Goal: Task Accomplishment & Management: Manage account settings

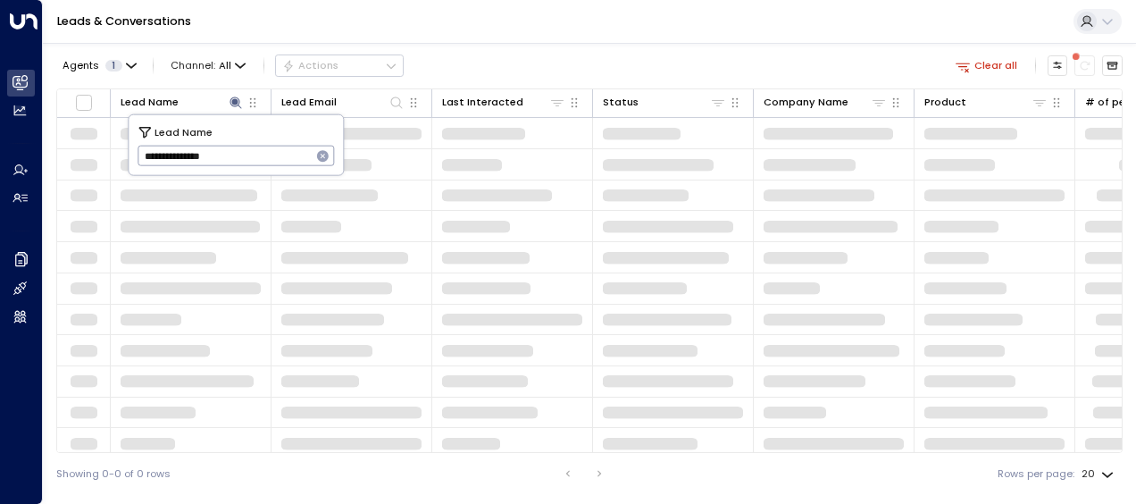
click at [251, 152] on input "**********" at bounding box center [225, 155] width 174 height 29
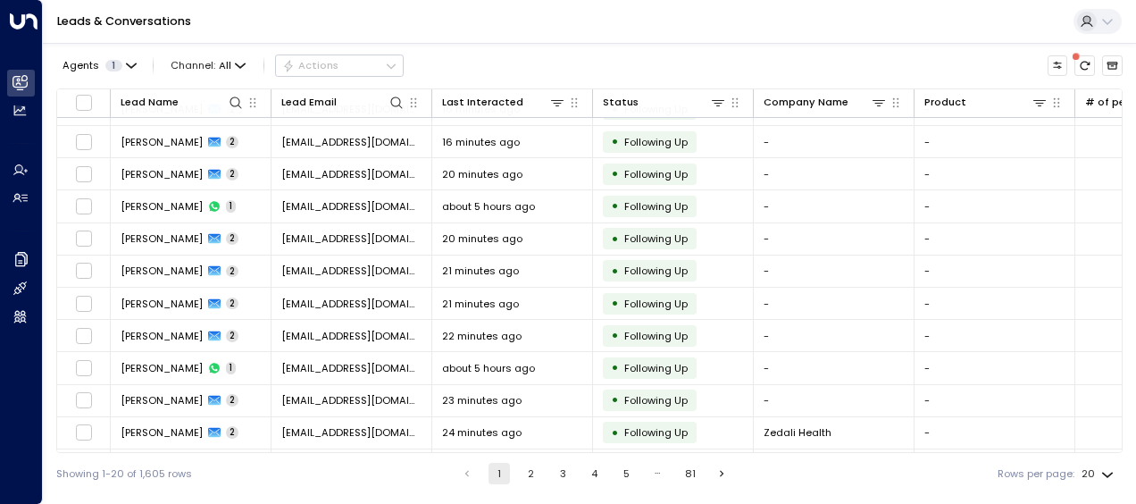
scroll to position [310, 0]
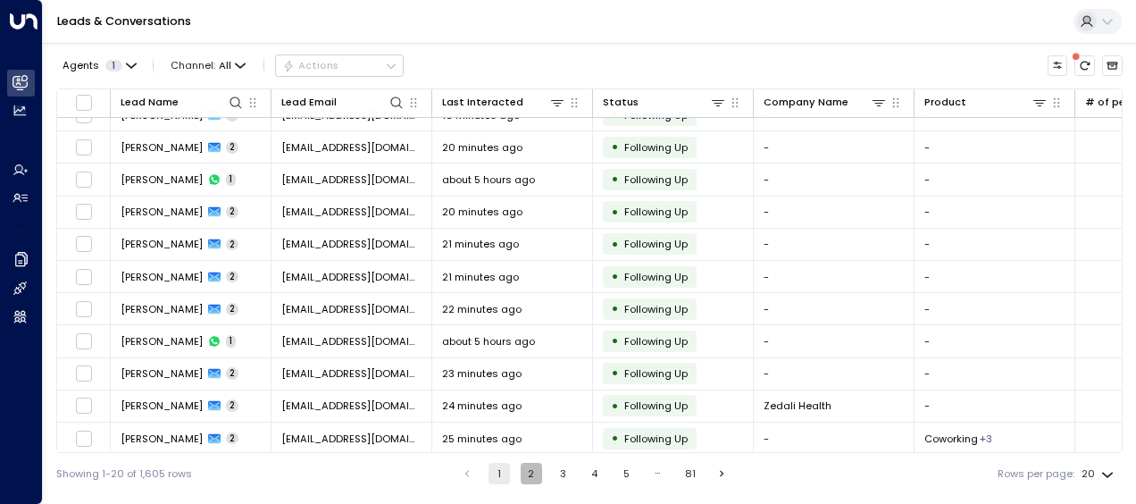
click at [529, 472] on button "2" at bounding box center [531, 473] width 21 height 21
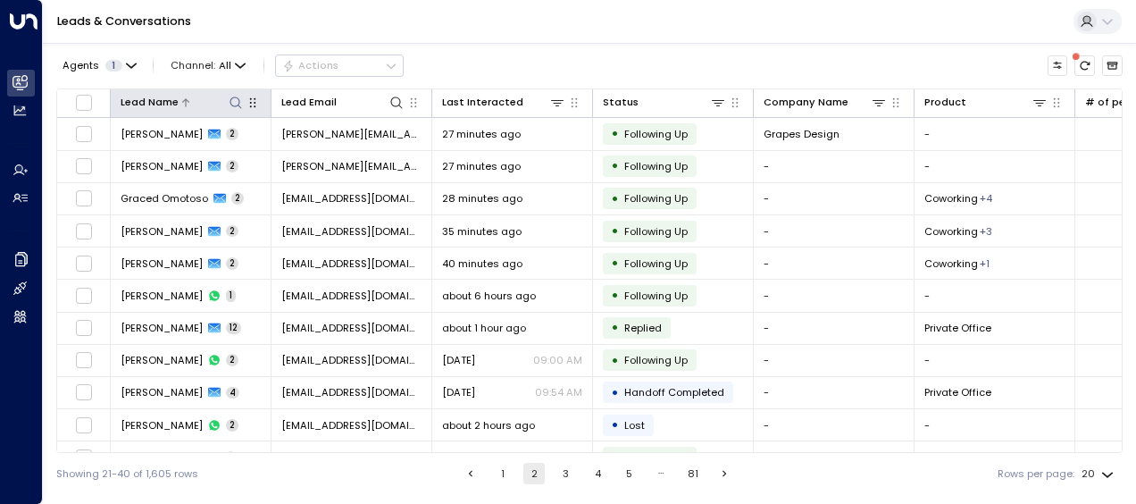
click at [232, 98] on icon at bounding box center [236, 103] width 14 height 14
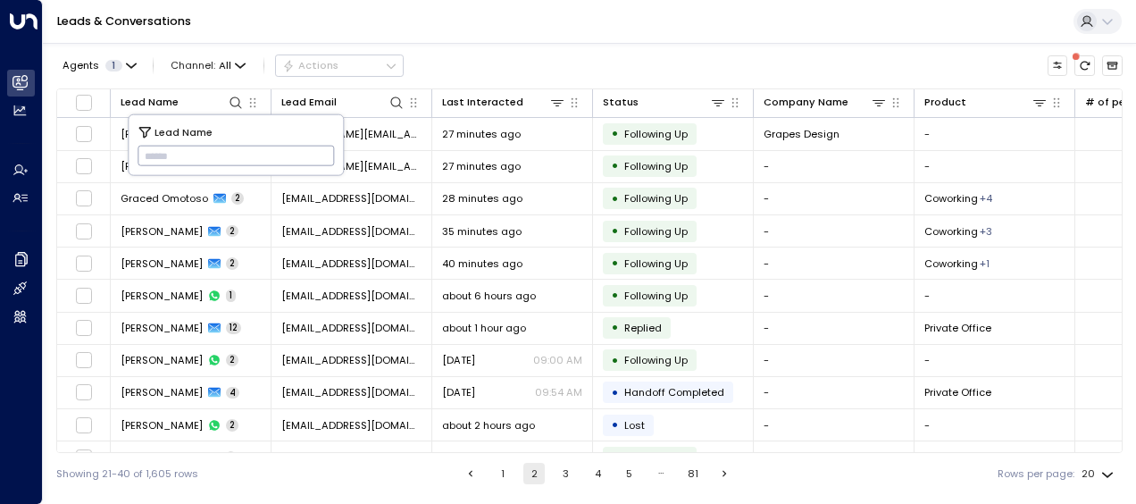
click at [143, 153] on input "text" at bounding box center [236, 155] width 197 height 29
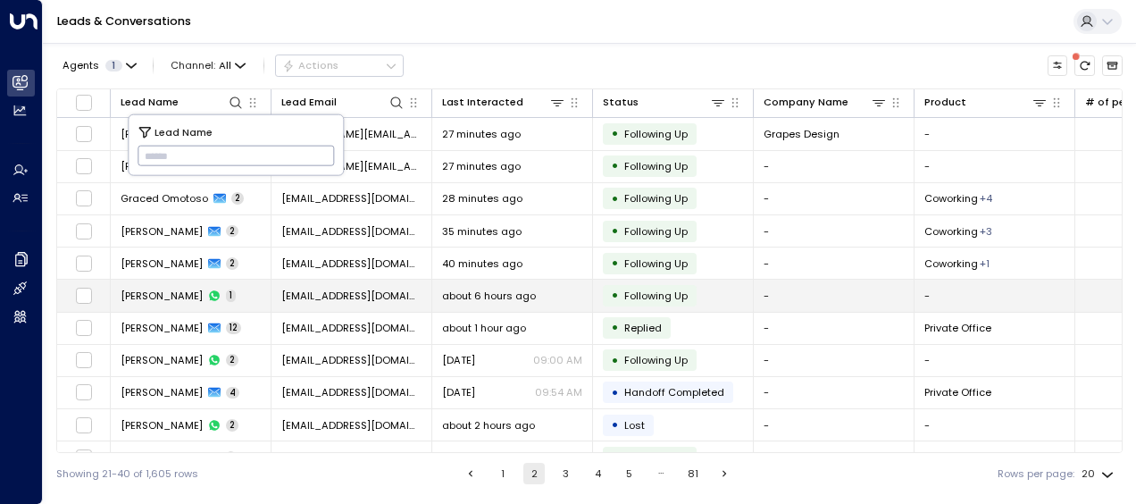
type input "*********"
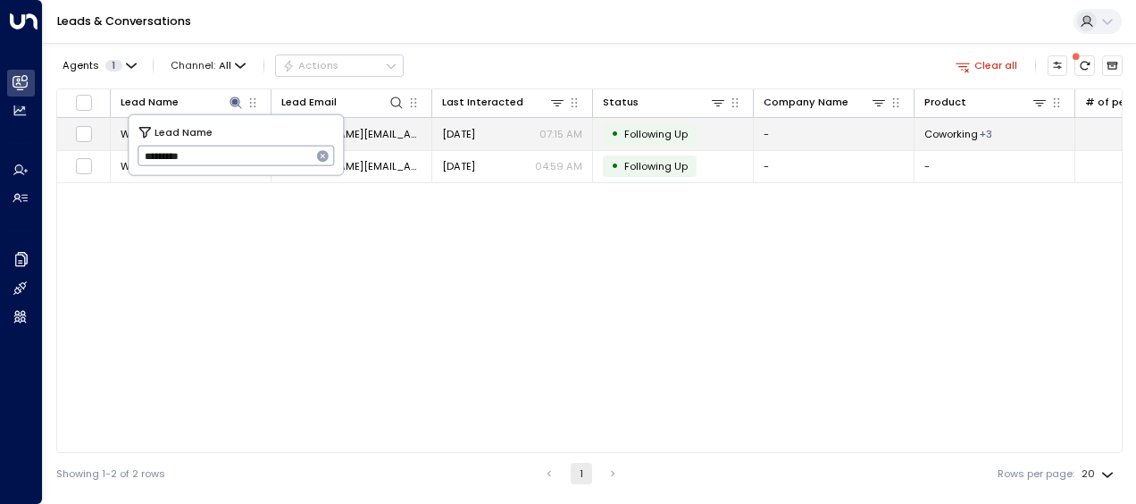
click at [373, 130] on span "[PERSON_NAME][EMAIL_ADDRESS][DOMAIN_NAME]" at bounding box center [351, 134] width 140 height 14
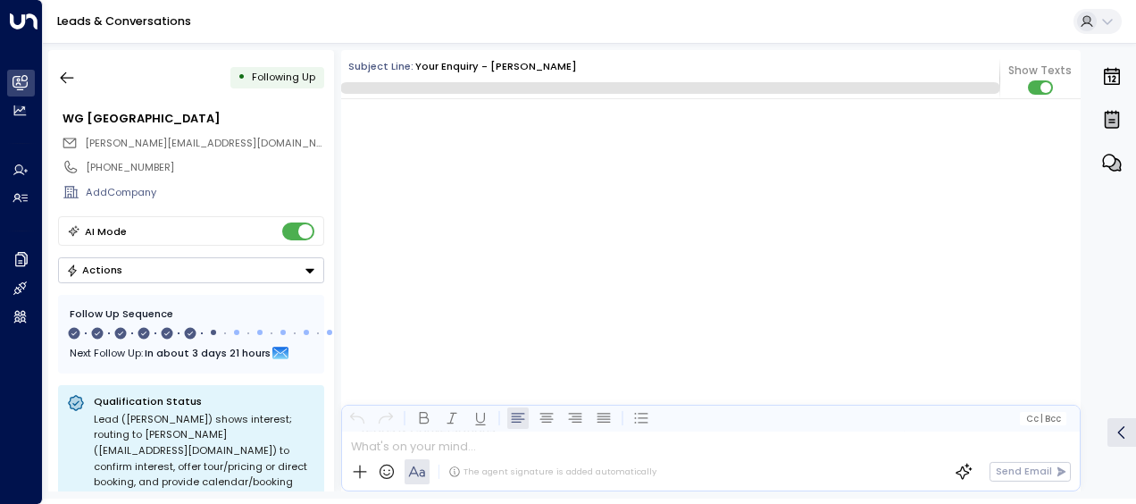
scroll to position [3817, 0]
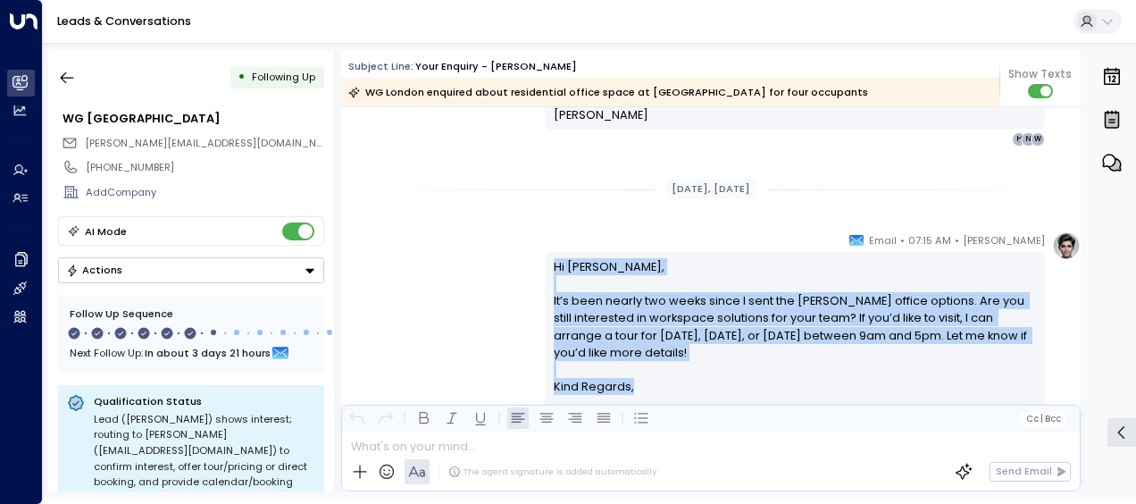
drag, startPoint x: 547, startPoint y: 261, endPoint x: 643, endPoint y: 393, distance: 163.1
click at [643, 393] on div "Hi [PERSON_NAME], It’s been nearly two weeks since I sent the [PERSON_NAME] off…" at bounding box center [795, 343] width 500 height 183
drag, startPoint x: 643, startPoint y: 393, endPoint x: 555, endPoint y: 300, distance: 128.2
copy div "Hi [PERSON_NAME], It’s been nearly two weeks since I sent the [PERSON_NAME] off…"
click at [66, 79] on icon "button" at bounding box center [67, 78] width 18 height 18
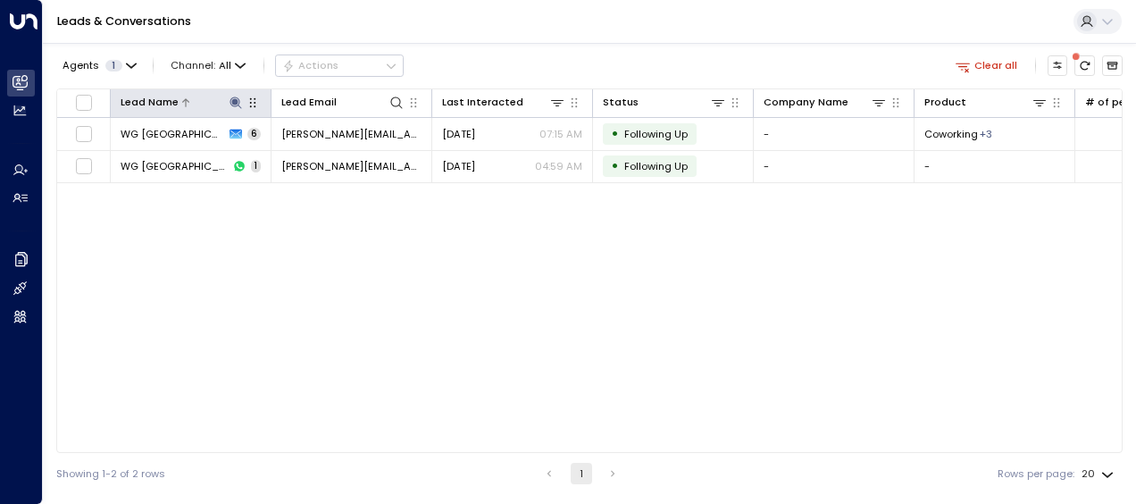
click at [235, 98] on icon at bounding box center [236, 102] width 12 height 12
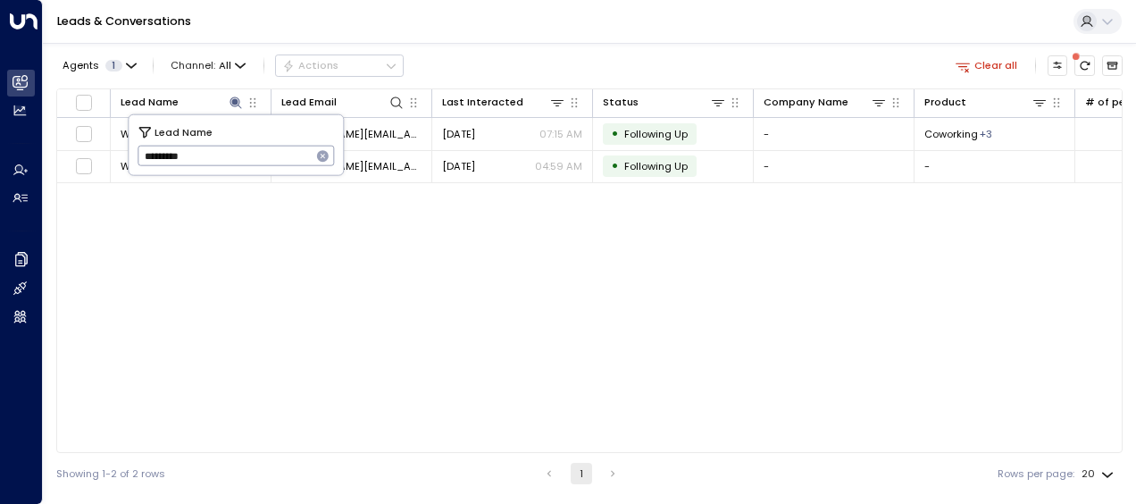
drag, startPoint x: 141, startPoint y: 154, endPoint x: 238, endPoint y: 164, distance: 97.9
click at [238, 164] on input "*********" at bounding box center [225, 155] width 174 height 29
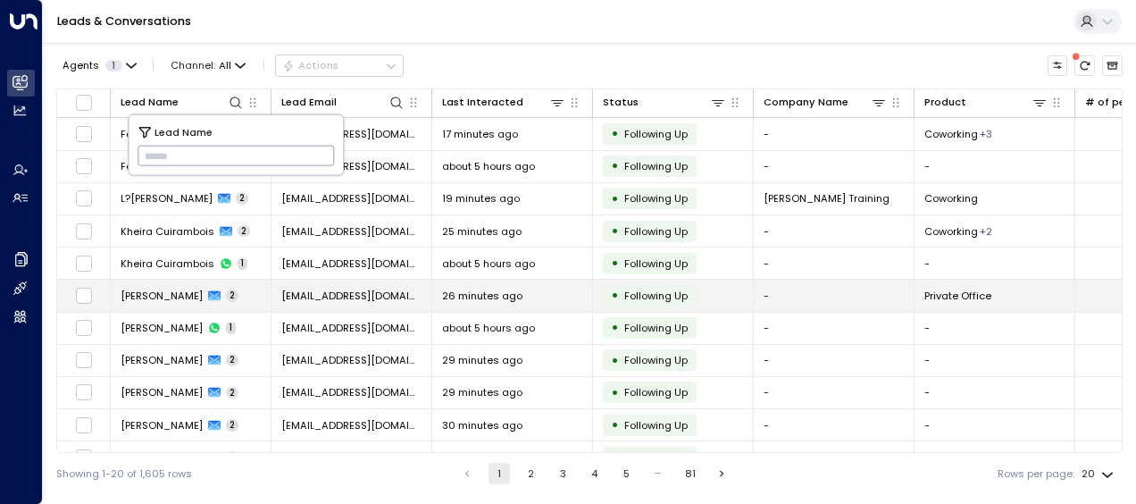
type input "**********"
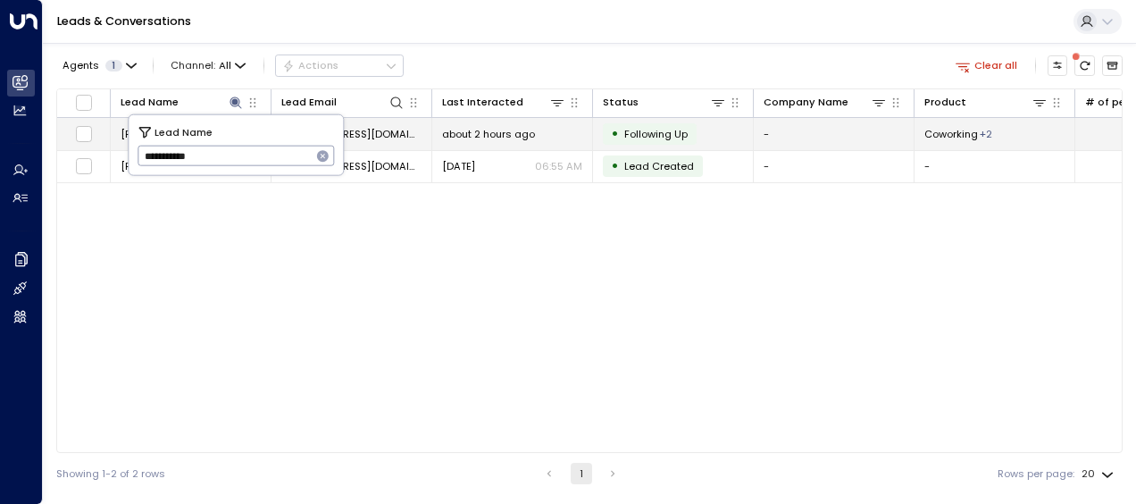
click at [370, 131] on span "[EMAIL_ADDRESS][DOMAIN_NAME]" at bounding box center [351, 134] width 140 height 14
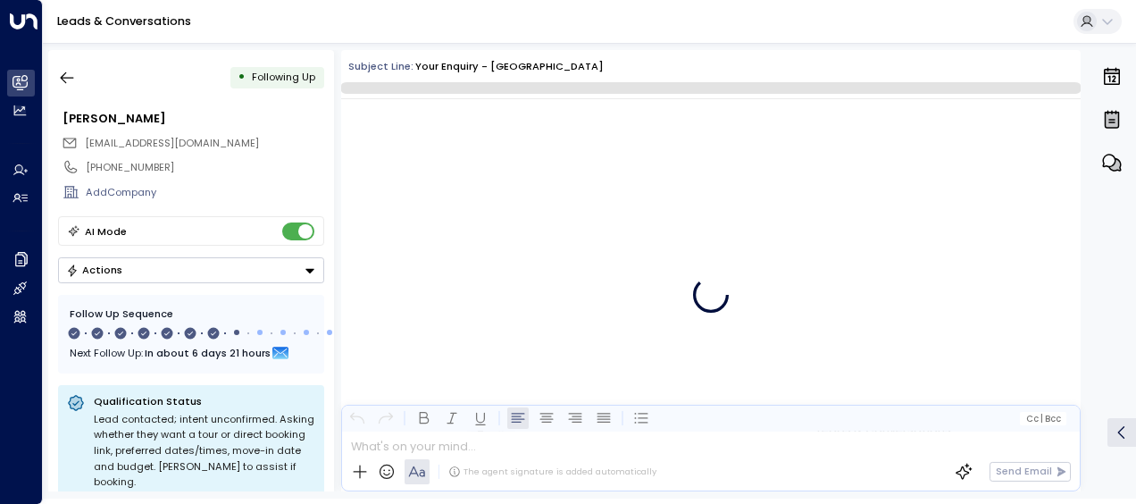
scroll to position [4534, 0]
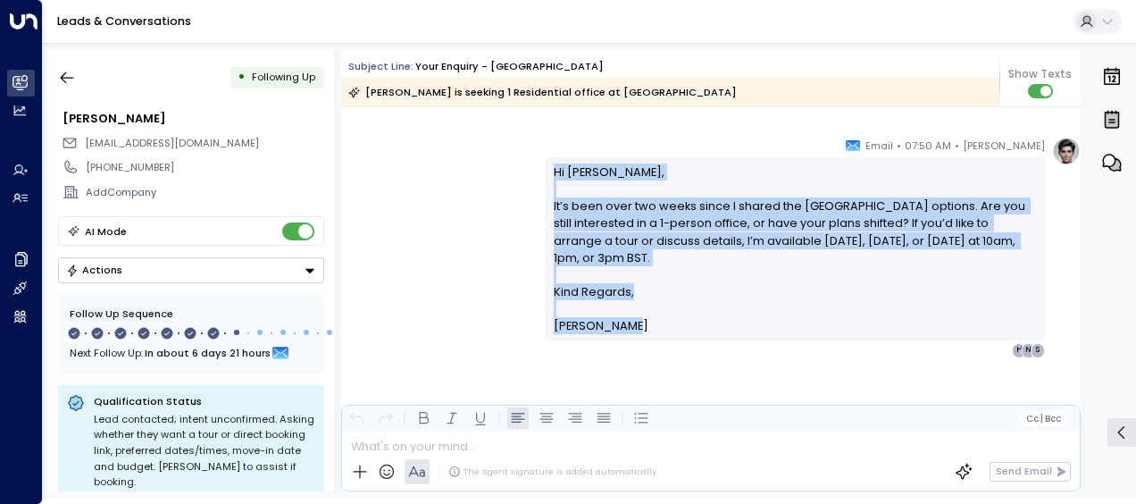
drag, startPoint x: 606, startPoint y: 220, endPoint x: 659, endPoint y: 322, distance: 115.8
click at [659, 322] on div "Hi [PERSON_NAME], It’s been over two weeks since I shared the [GEOGRAPHIC_DATA]…" at bounding box center [795, 248] width 483 height 171
copy div "Hi [PERSON_NAME], It’s been over two weeks since I shared the [GEOGRAPHIC_DATA]…"
